Goal: Task Accomplishment & Management: Manage account settings

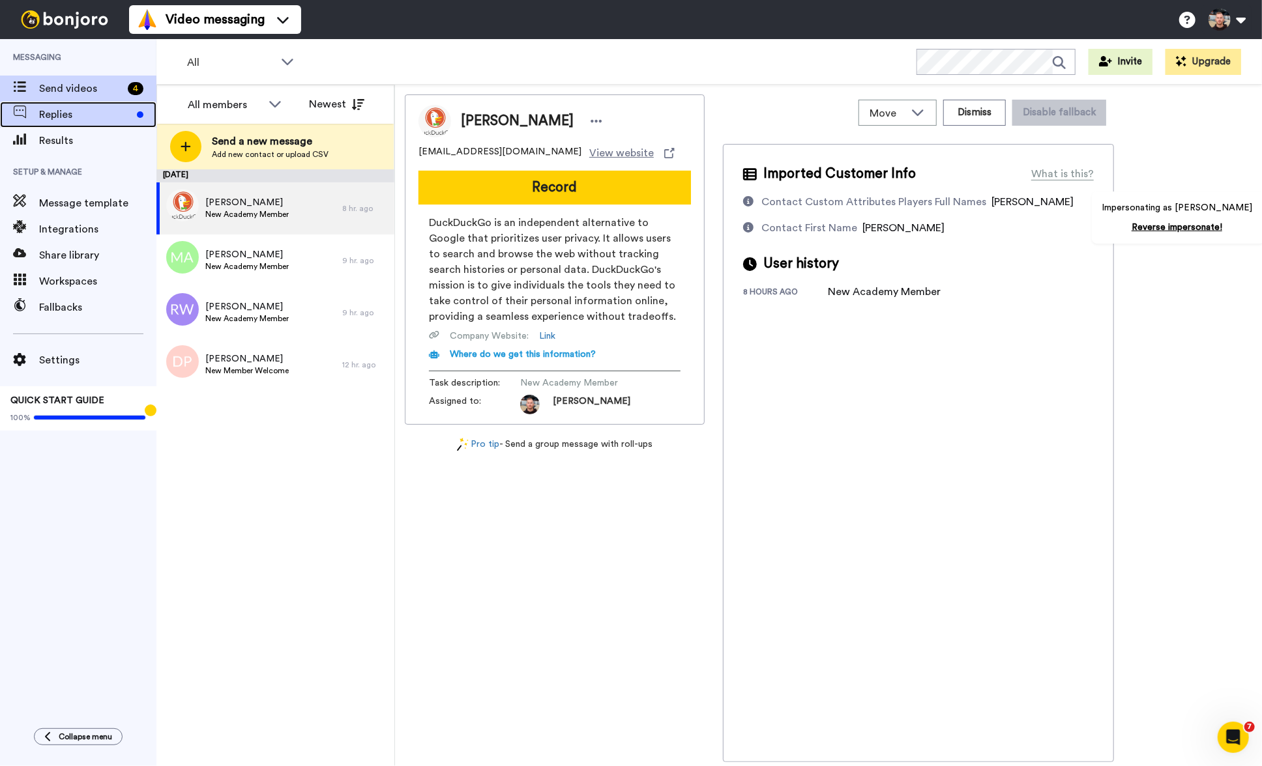
click at [111, 115] on span "Replies" at bounding box center [85, 115] width 93 height 16
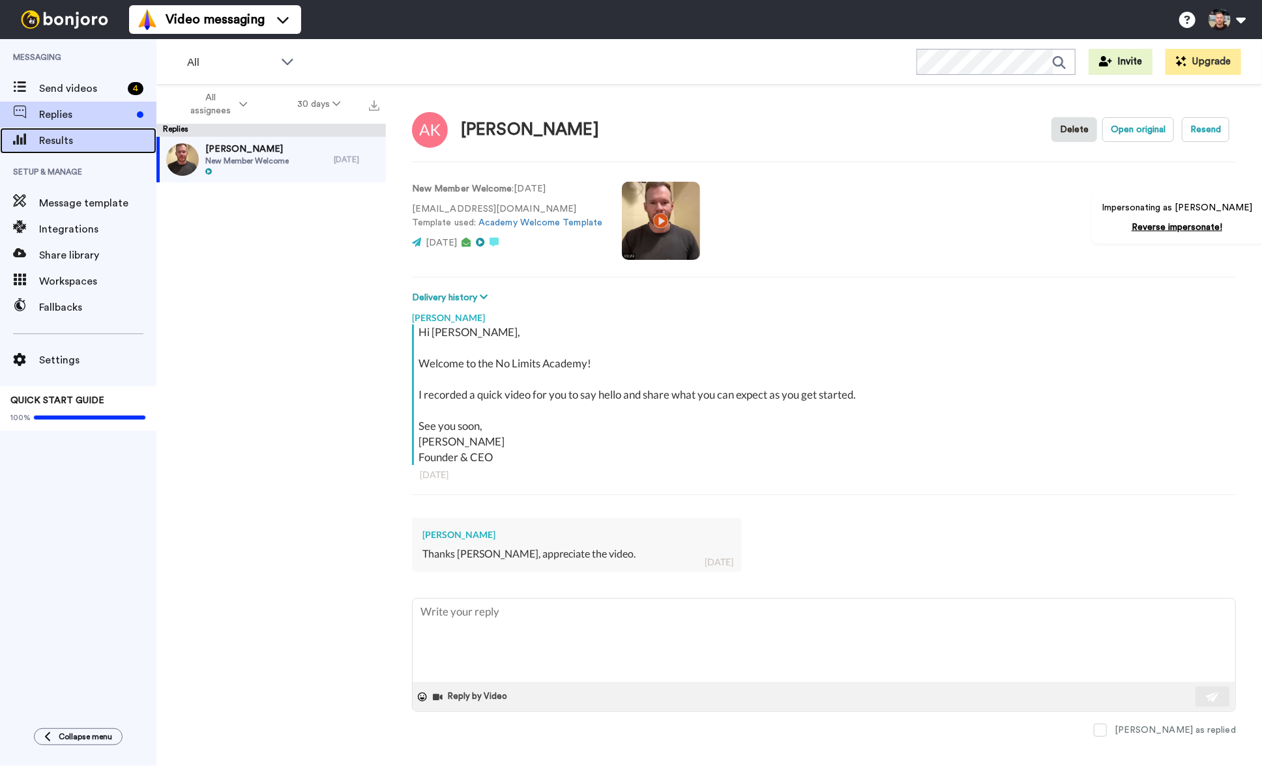
click at [96, 143] on span "Results" at bounding box center [97, 141] width 117 height 16
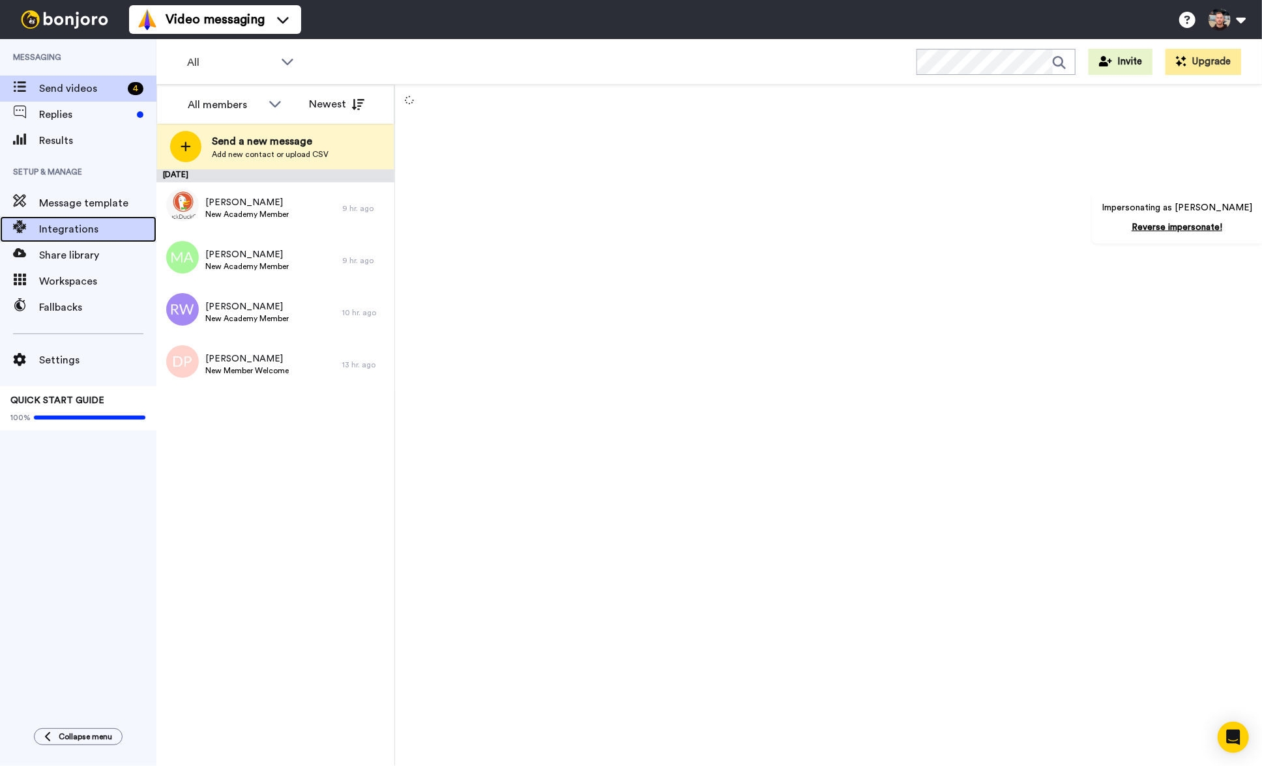
click at [93, 227] on span "Integrations" at bounding box center [97, 230] width 117 height 16
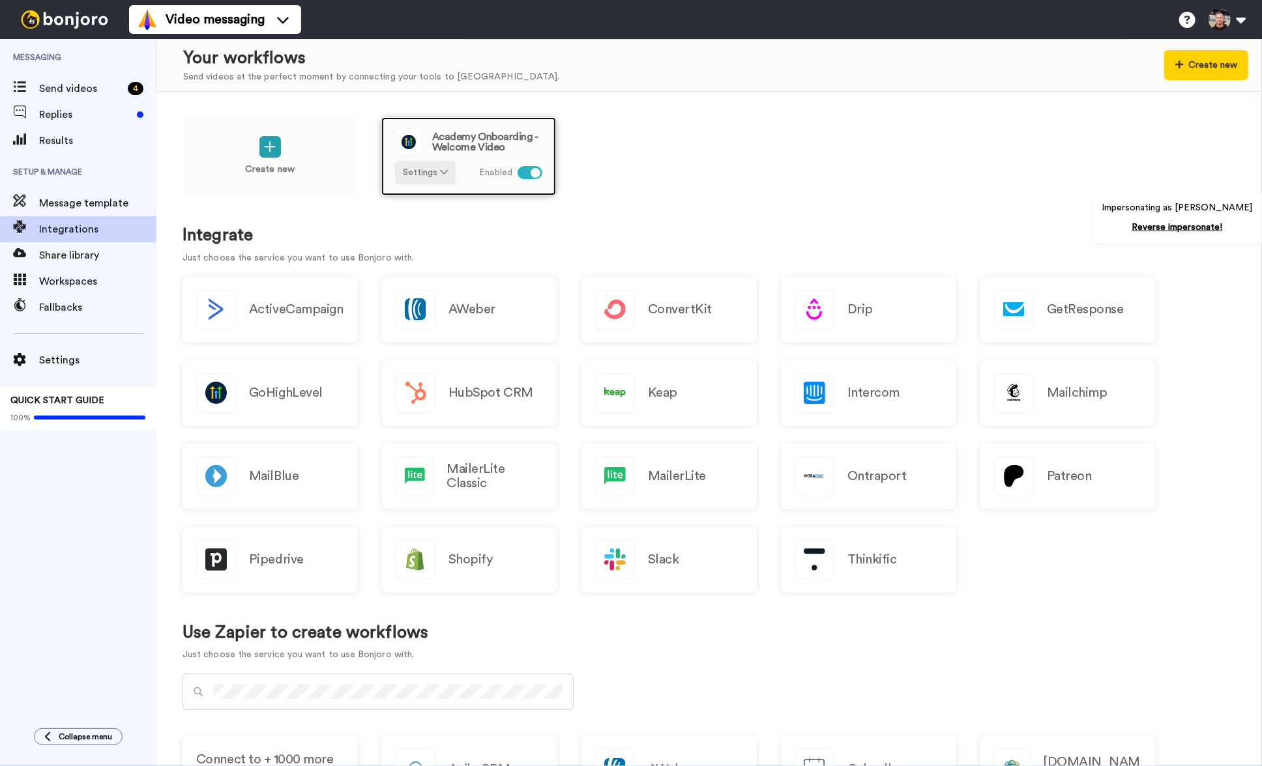
click at [543, 136] on div "Academy Onboarding - Welcome Video Settings Enabled" at bounding box center [468, 156] width 175 height 78
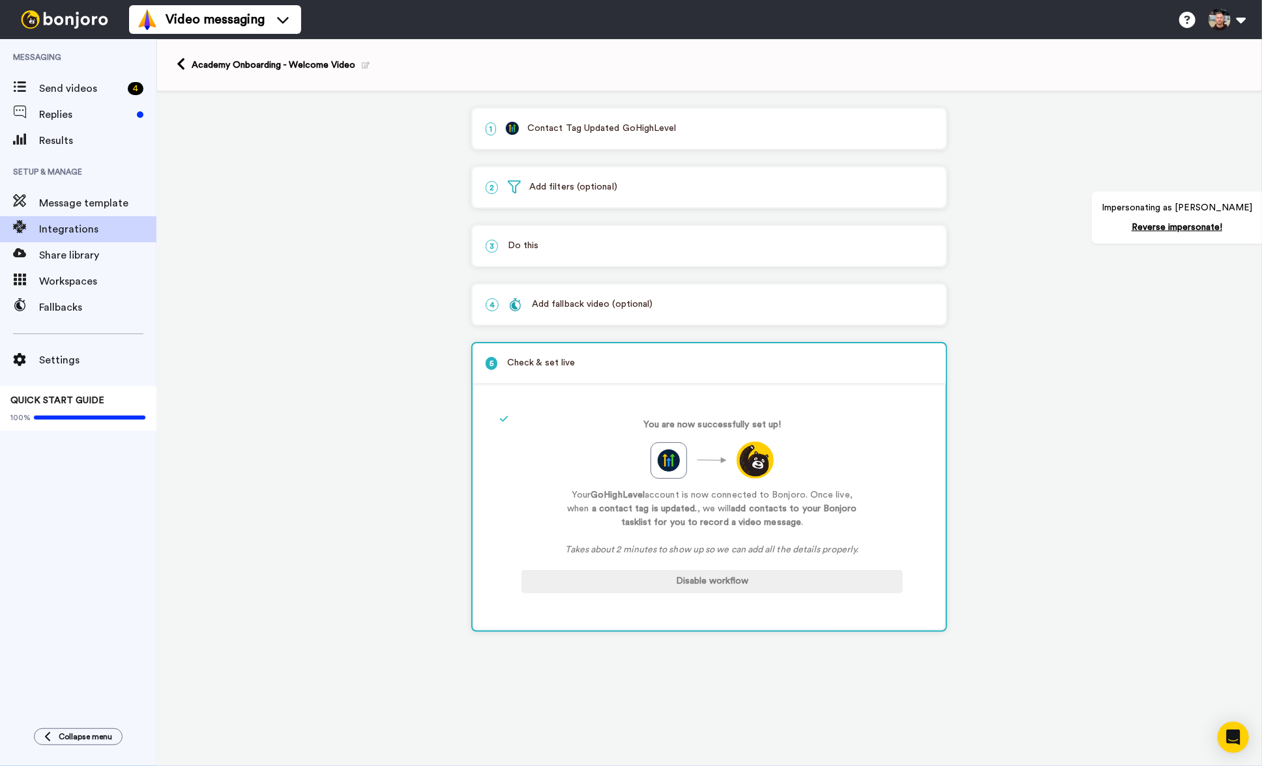
click at [616, 257] on div "3 Do this" at bounding box center [708, 246] width 473 height 40
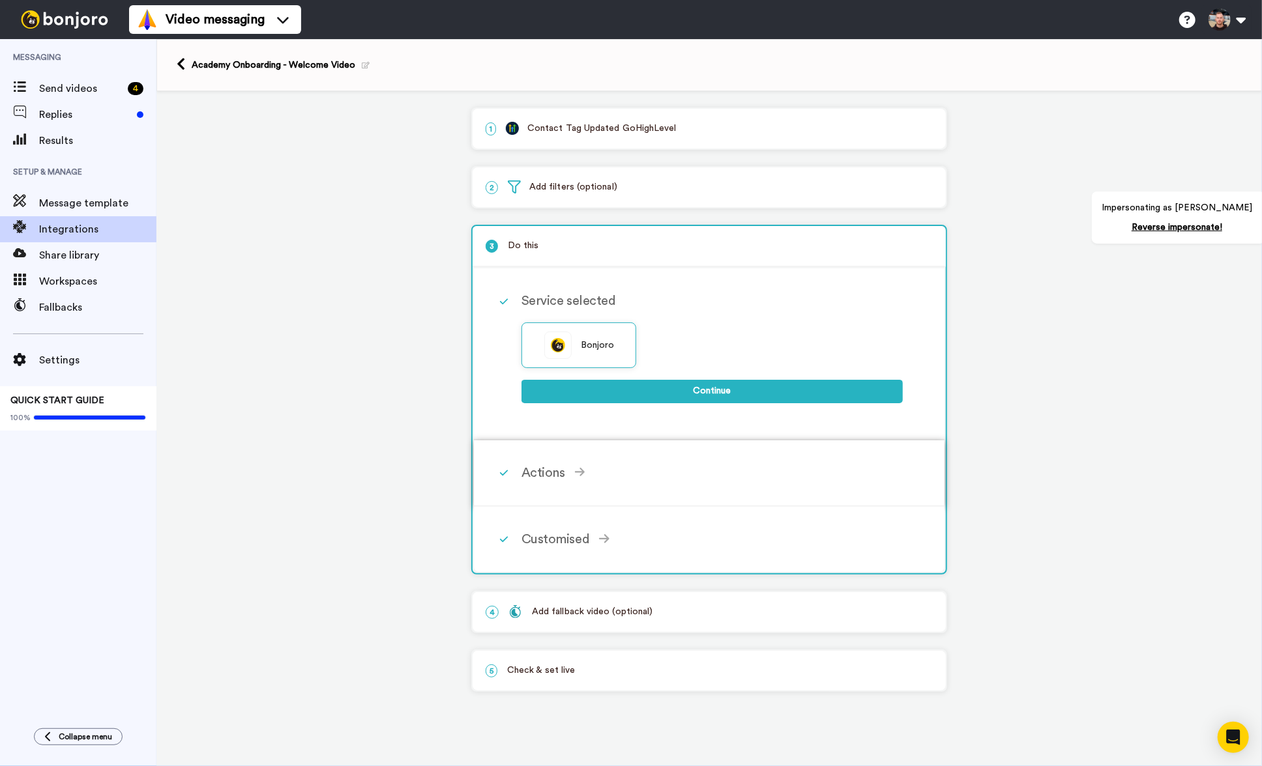
click at [624, 469] on div "Actions" at bounding box center [711, 473] width 381 height 20
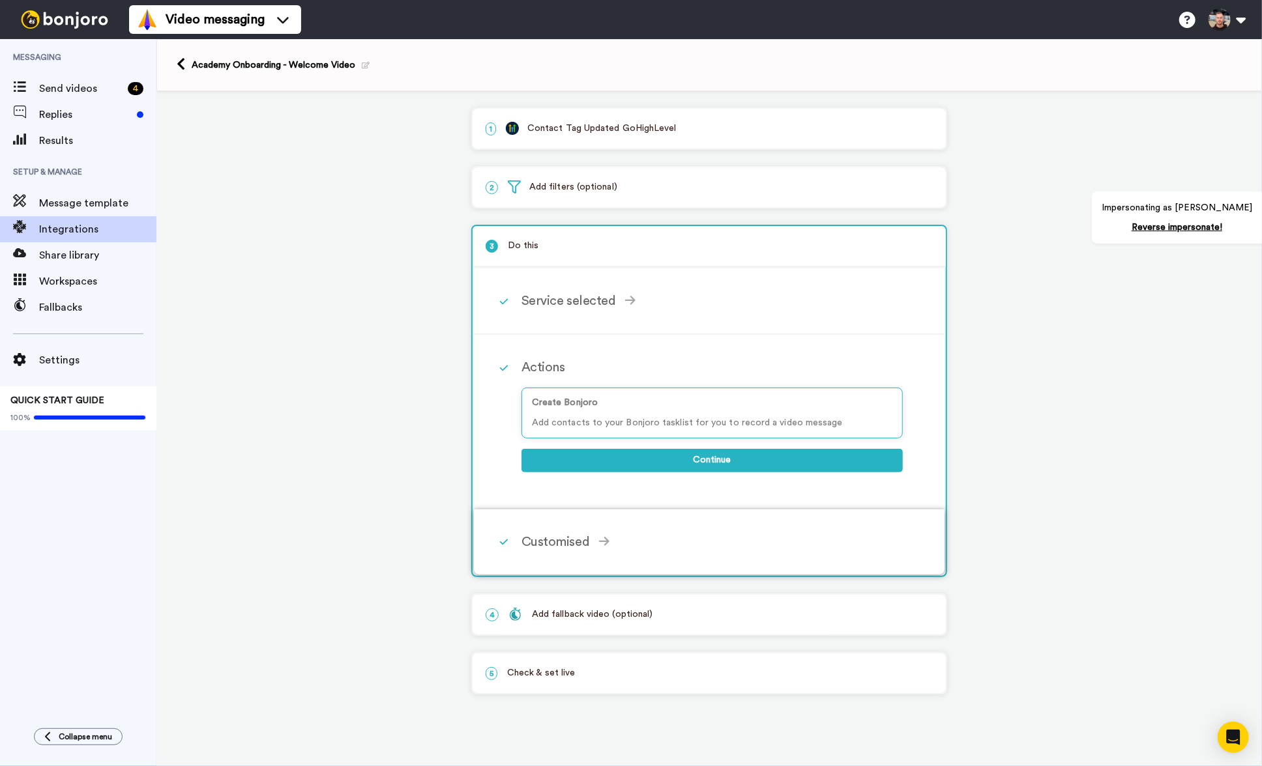
click at [612, 540] on div "Customised" at bounding box center [711, 542] width 381 height 20
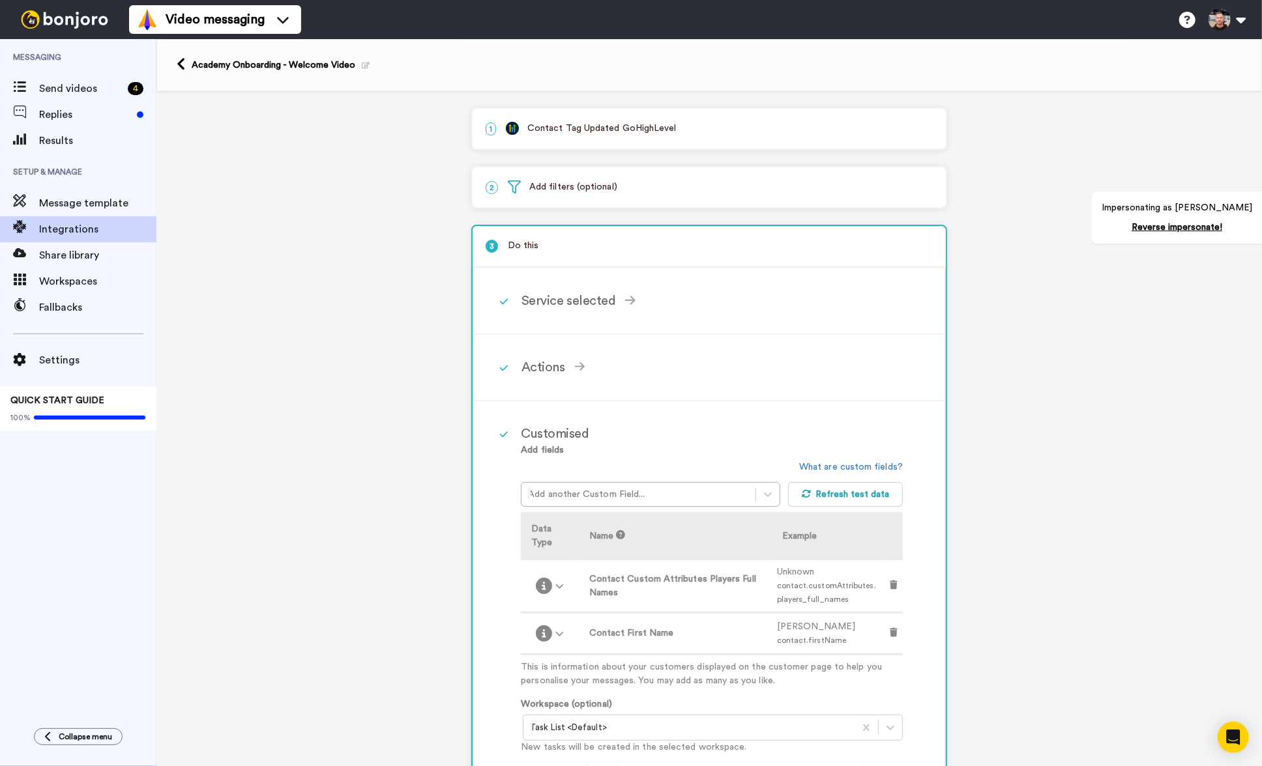
click at [635, 139] on div "1 Contact Tag Updated GoHighLevel" at bounding box center [708, 129] width 473 height 40
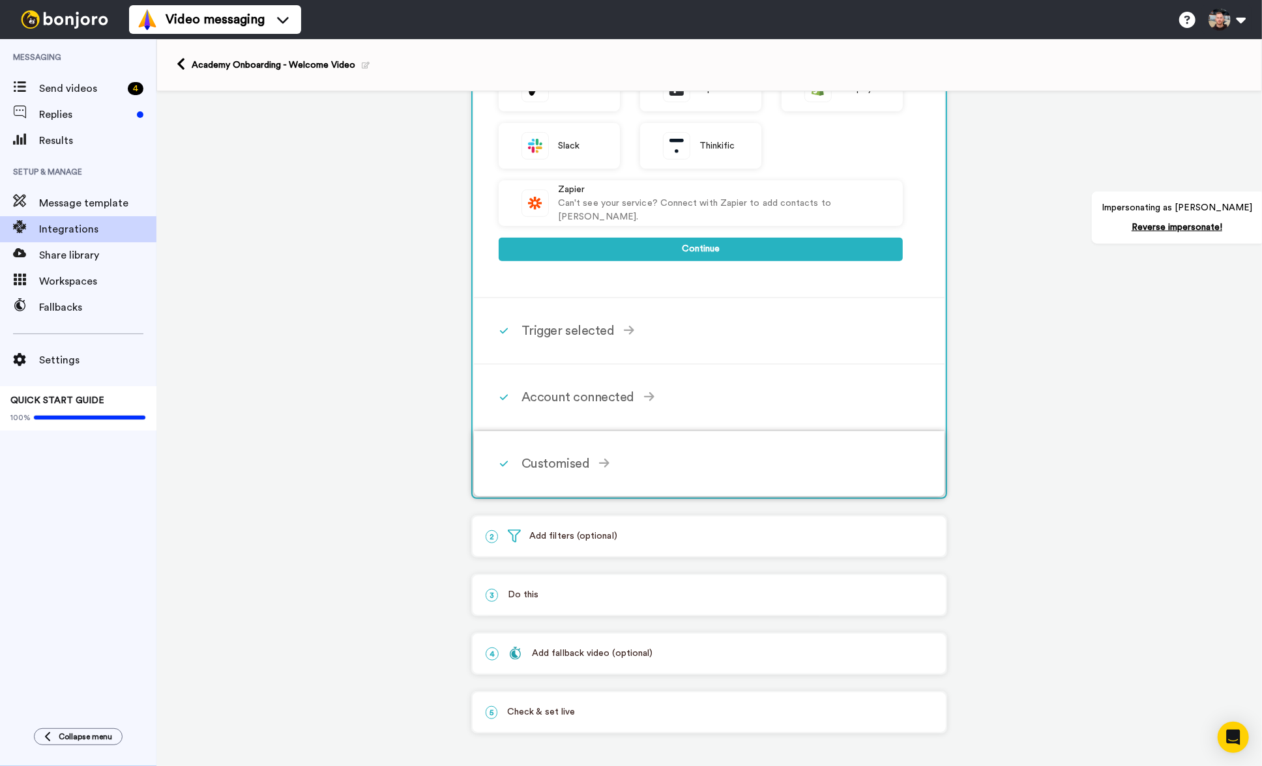
click at [660, 469] on div "Customised" at bounding box center [711, 464] width 381 height 20
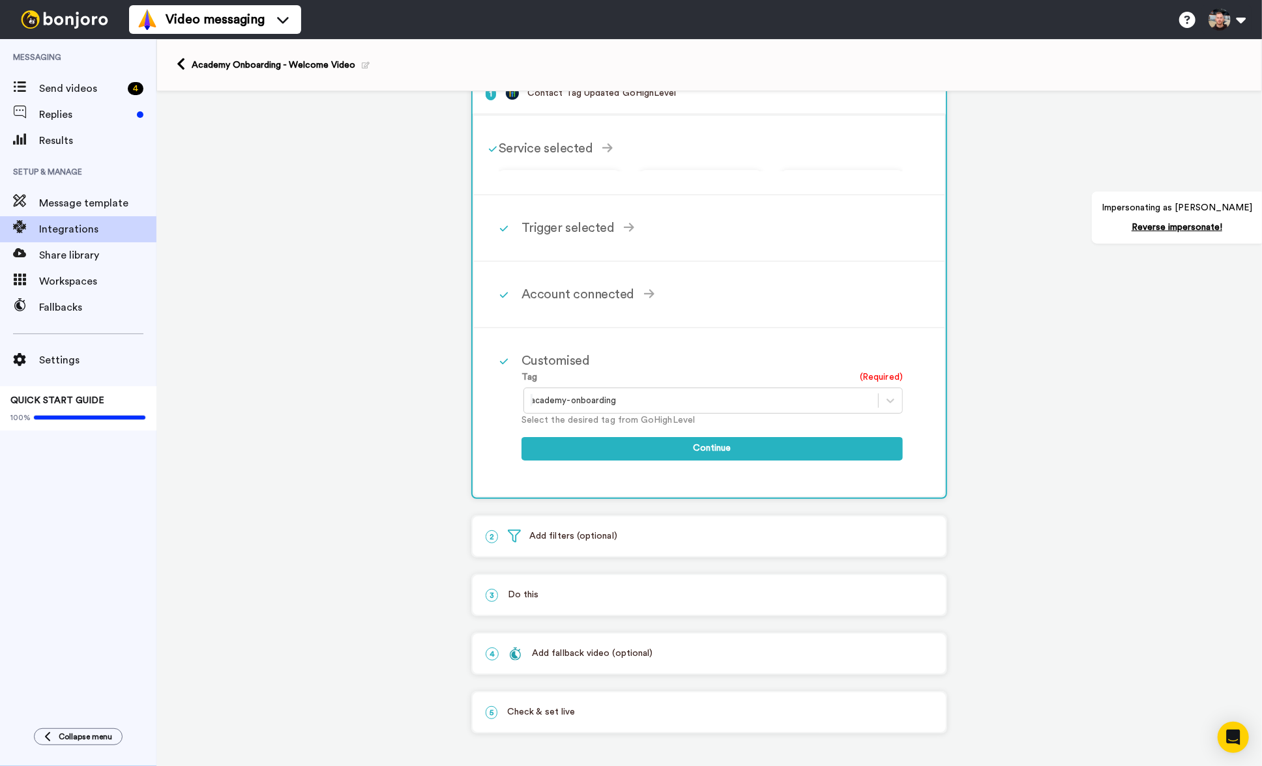
scroll to position [23, 0]
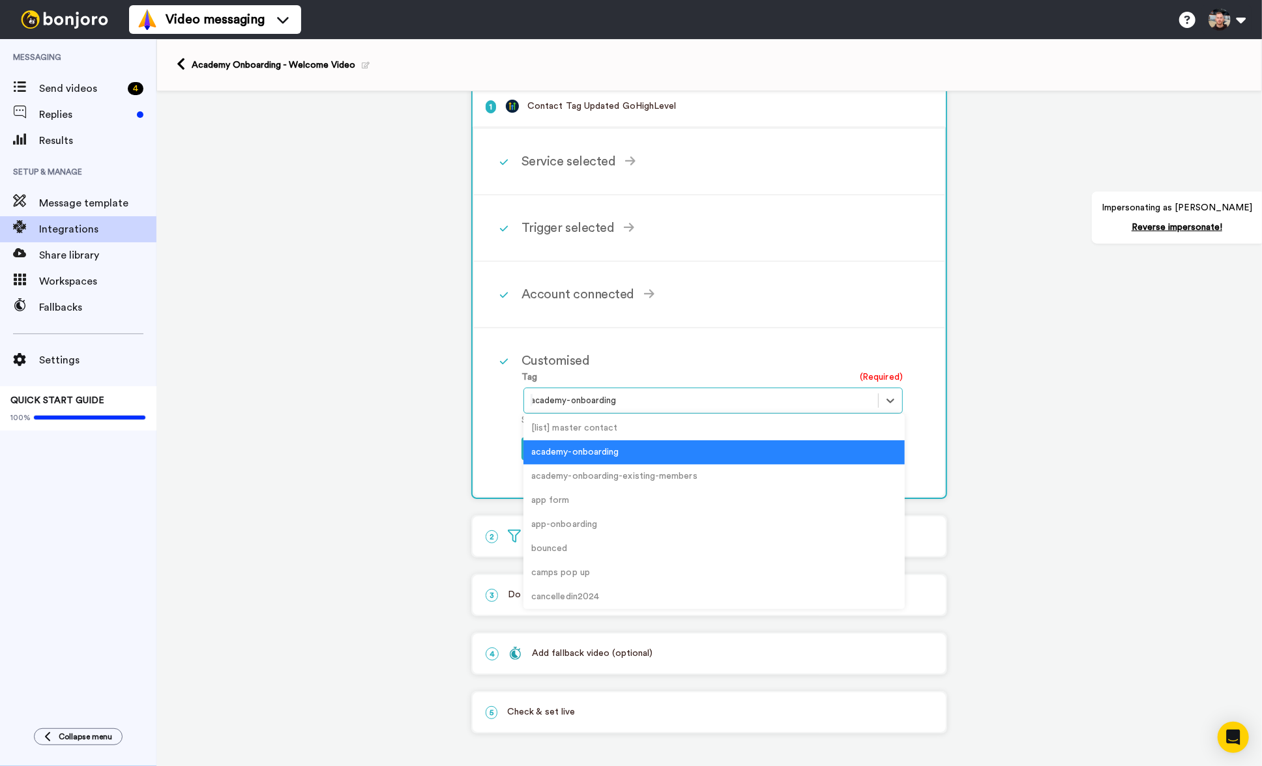
click at [614, 401] on div at bounding box center [700, 401] width 341 height 16
